Goal: Information Seeking & Learning: Learn about a topic

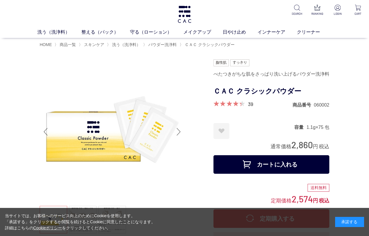
drag, startPoint x: 293, startPoint y: 145, endPoint x: 311, endPoint y: 145, distance: 18.2
click at [311, 145] on span "2,860" at bounding box center [301, 144] width 21 height 11
copy span "2,860"
click at [161, 41] on div "HOME 〉 商品一覧 〉 スキンケア 〉 洗う（洗浄料） 〉 パウダー洗浄料 〉 ＣＡＣ クラシックパウダー" at bounding box center [185, 44] width 290 height 13
click at [159, 48] on ul "HOME 〉 商品一覧 〉 スキンケア 〉 洗う（洗浄料） 〉 パウダー洗浄料 〉 ＣＡＣ クラシックパウダー" at bounding box center [185, 44] width 290 height 7
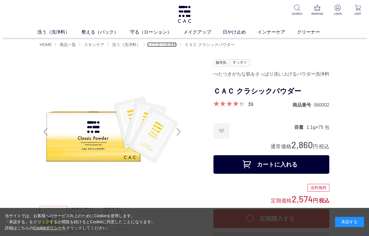
click at [160, 45] on span "パウダー洗浄料" at bounding box center [162, 44] width 28 height 5
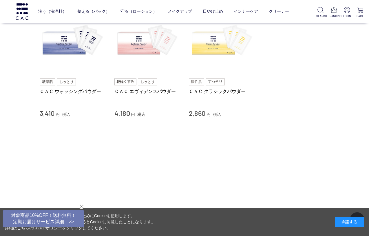
scroll to position [75, 0]
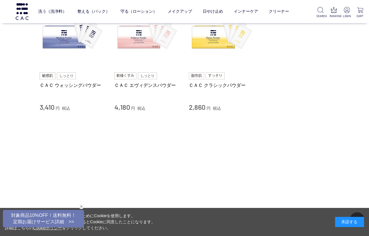
drag, startPoint x: 39, startPoint y: 106, endPoint x: 55, endPoint y: 106, distance: 16.2
click at [55, 106] on div "買い物かご 買い物かご内の商品 買い物かごは空です... カテゴリから探す 商品一覧 スキンケア 洗う（洗浄料） 液体洗浄料 パウダー洗浄料 泡洗顔料 グッズ…" at bounding box center [184, 54] width 307 height 220
copy span "3,410"
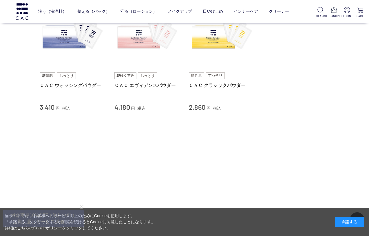
click at [122, 107] on span "4,180" at bounding box center [122, 107] width 16 height 8
copy span "4,180"
